Goal: Task Accomplishment & Management: Use online tool/utility

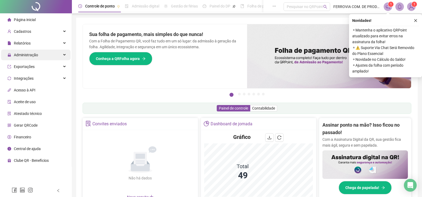
click at [46, 54] on div "Administração" at bounding box center [35, 55] width 69 height 11
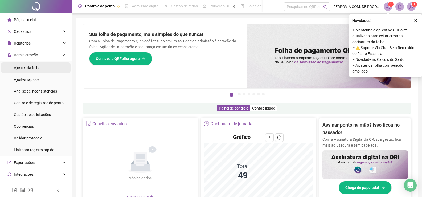
click at [47, 65] on li "Ajustes da folha" at bounding box center [35, 67] width 69 height 11
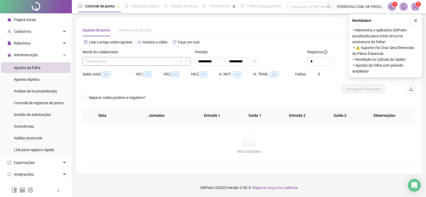
click at [129, 65] on input "search" at bounding box center [134, 61] width 97 height 8
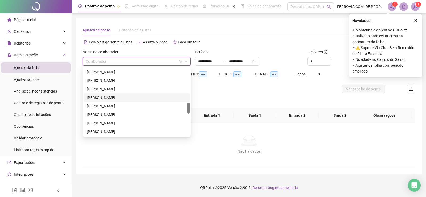
type input "**********"
click at [116, 113] on div "[PERSON_NAME]" at bounding box center [137, 115] width 100 height 6
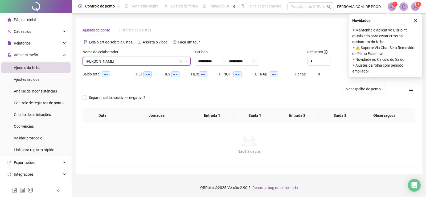
drag, startPoint x: 134, startPoint y: 65, endPoint x: 134, endPoint y: 63, distance: 2.9
click at [134, 65] on div "Nome do colaborador [PERSON_NAME]" at bounding box center [136, 59] width 112 height 21
click at [134, 62] on span "[PERSON_NAME]" at bounding box center [137, 61] width 102 height 8
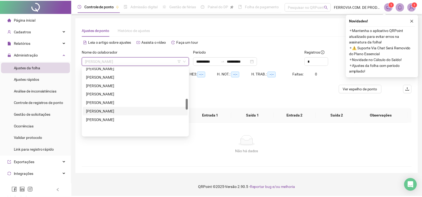
scroll to position [189, 0]
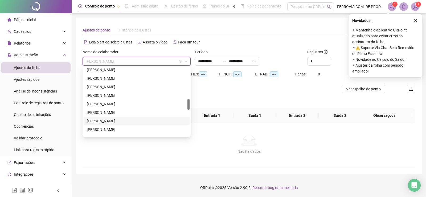
click at [102, 121] on div "[PERSON_NAME]" at bounding box center [137, 121] width 100 height 6
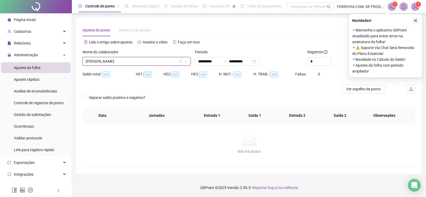
click at [414, 19] on icon "close" at bounding box center [416, 21] width 4 height 4
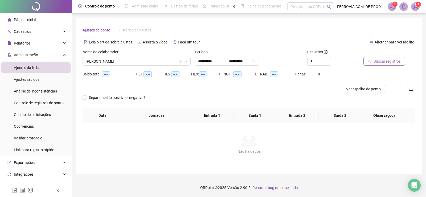
click at [381, 63] on span "Buscar registros" at bounding box center [386, 61] width 27 height 6
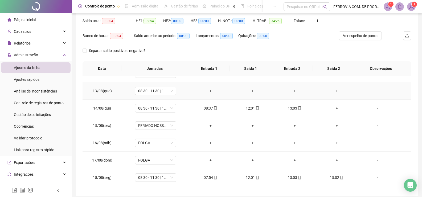
scroll to position [67, 0]
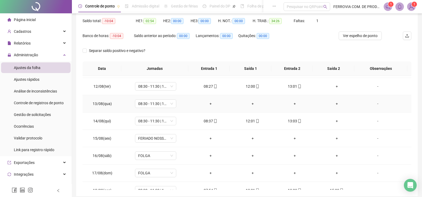
click at [372, 105] on div "-" at bounding box center [377, 104] width 31 height 6
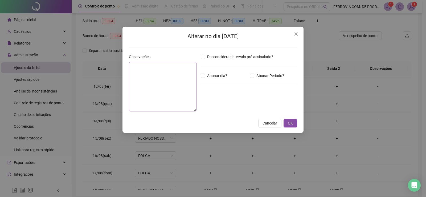
drag, startPoint x: 213, startPoint y: 76, endPoint x: 191, endPoint y: 73, distance: 22.2
click at [212, 76] on span "Abonar dia?" at bounding box center [217, 76] width 24 height 6
click at [161, 66] on textarea at bounding box center [163, 87] width 68 height 50
click at [156, 65] on textarea at bounding box center [163, 87] width 68 height 50
type textarea "**********"
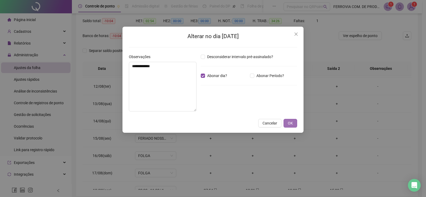
click at [289, 119] on button "OK" at bounding box center [290, 123] width 14 height 9
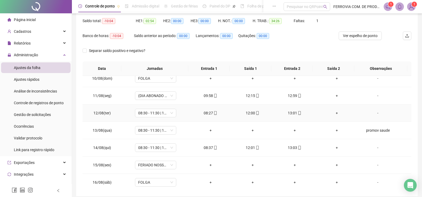
scroll to position [14, 0]
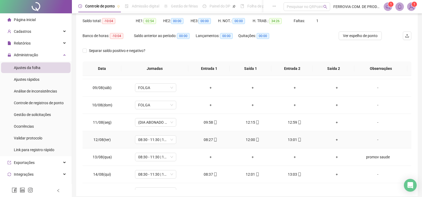
click at [335, 141] on div "+" at bounding box center [337, 140] width 34 height 6
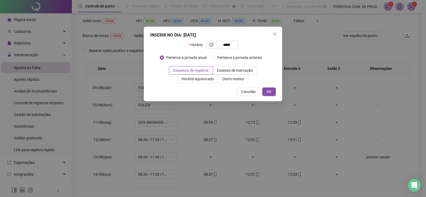
type input "*****"
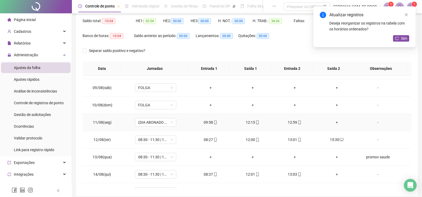
scroll to position [0, 0]
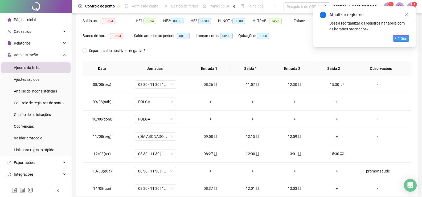
click at [403, 36] on span "Sim" at bounding box center [404, 38] width 6 height 6
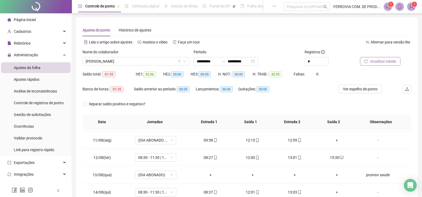
scroll to position [53, 0]
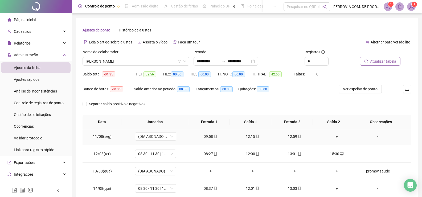
click at [377, 135] on div "-" at bounding box center [377, 136] width 31 height 6
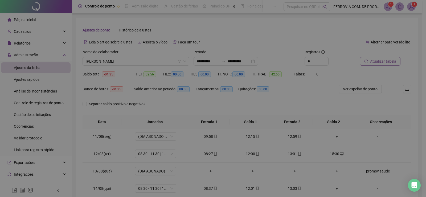
type input "*****"
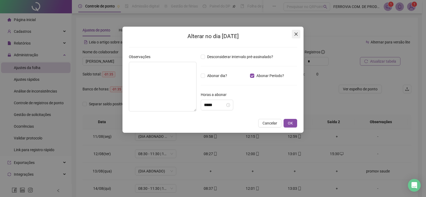
click at [295, 34] on icon "close" at bounding box center [295, 33] width 3 height 3
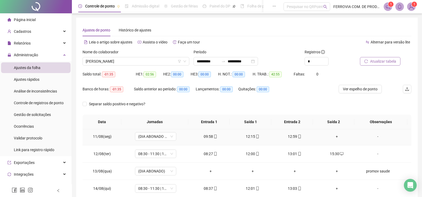
click at [332, 135] on div "+" at bounding box center [337, 136] width 34 height 6
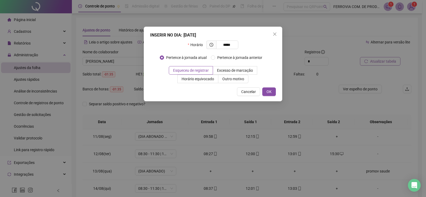
type input "*****"
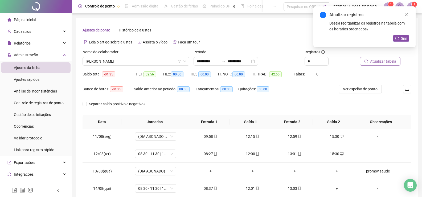
click at [381, 59] on span "Atualizar tabela" at bounding box center [383, 61] width 26 height 6
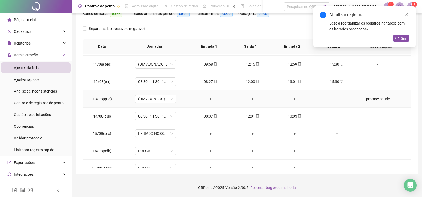
scroll to position [41, 0]
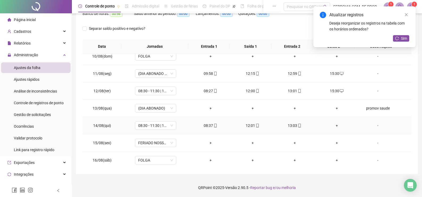
click at [335, 126] on div "+" at bounding box center [337, 125] width 34 height 6
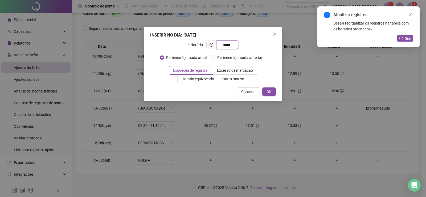
type input "*****"
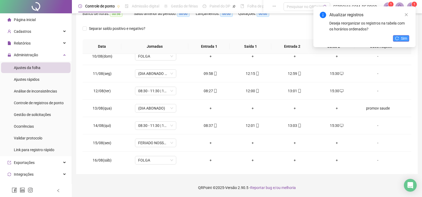
click at [397, 40] on icon "reload" at bounding box center [397, 38] width 4 height 4
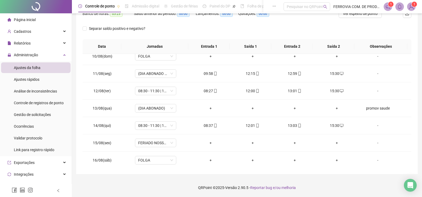
scroll to position [94, 0]
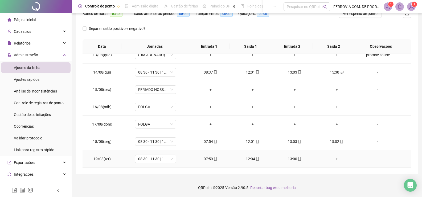
click at [331, 160] on div "+" at bounding box center [337, 159] width 34 height 6
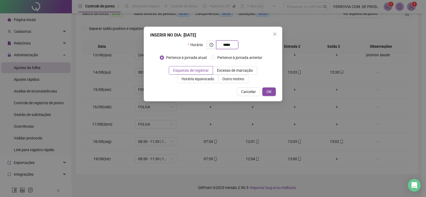
type input "*****"
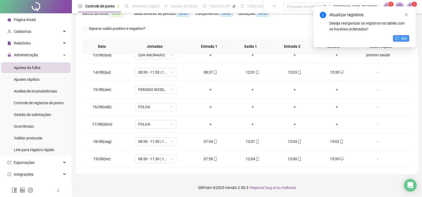
click at [399, 40] on button "Sim" at bounding box center [401, 38] width 16 height 6
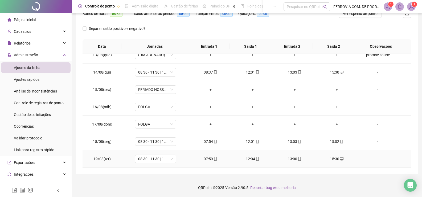
click at [340, 158] on icon "desktop" at bounding box center [342, 159] width 4 height 4
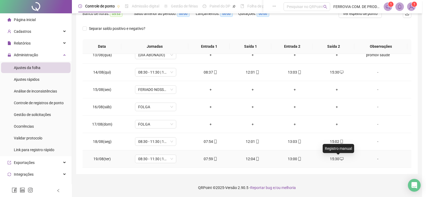
type input "**********"
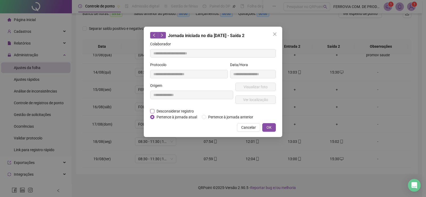
click at [179, 110] on span "Desconsiderar registro" at bounding box center [175, 111] width 42 height 6
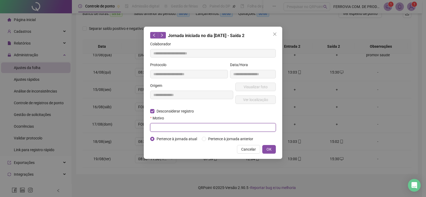
click at [186, 125] on input "text" at bounding box center [213, 127] width 126 height 9
type input "*"
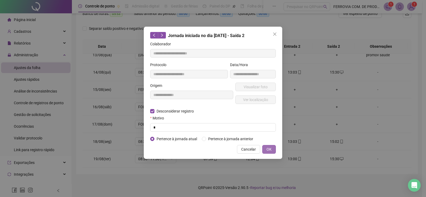
click at [268, 148] on span "OK" at bounding box center [268, 149] width 5 height 6
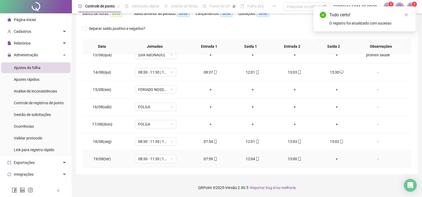
click at [335, 158] on div "+" at bounding box center [337, 159] width 34 height 6
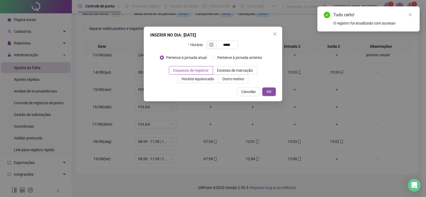
type input "*****"
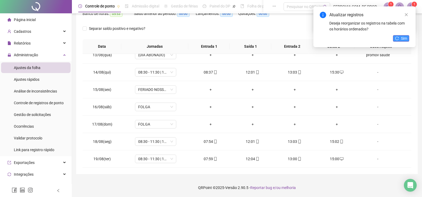
click at [398, 36] on button "Sim" at bounding box center [401, 38] width 16 height 6
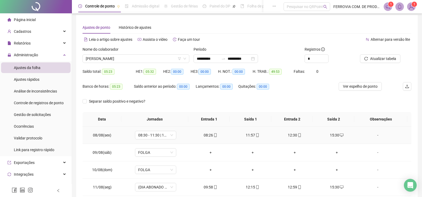
scroll to position [0, 0]
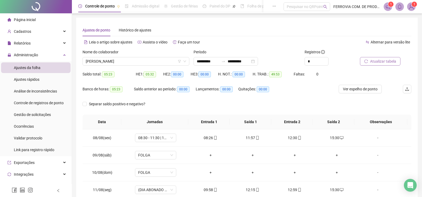
click at [391, 60] on span "Atualizar tabela" at bounding box center [383, 61] width 26 height 6
click at [28, 56] on span "Administração" at bounding box center [26, 55] width 24 height 4
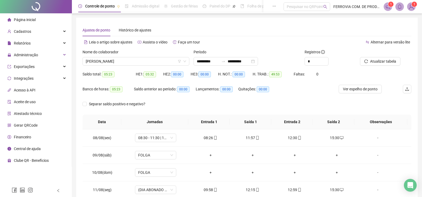
click at [42, 17] on li "Página inicial" at bounding box center [35, 19] width 69 height 11
